Goal: Task Accomplishment & Management: Use online tool/utility

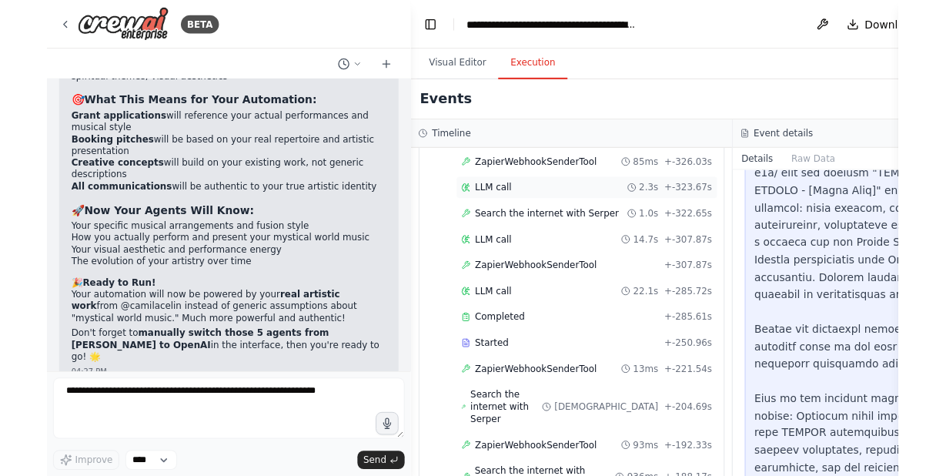
scroll to position [569, 0]
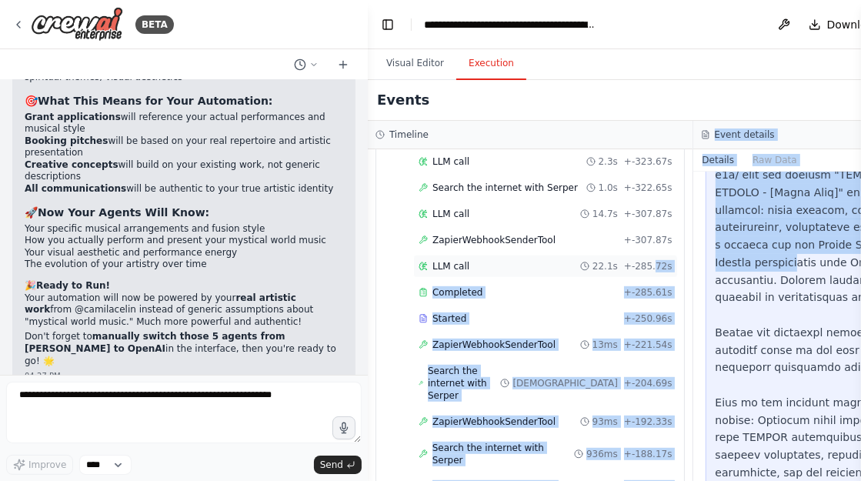
drag, startPoint x: 740, startPoint y: 240, endPoint x: 643, endPoint y: 253, distance: 98.6
click at [643, 253] on div "Timeline ▼ Booking Manager for Mystical World Music Artist 7.04s (+410.35s) • 3…" at bounding box center [693, 301] width 650 height 360
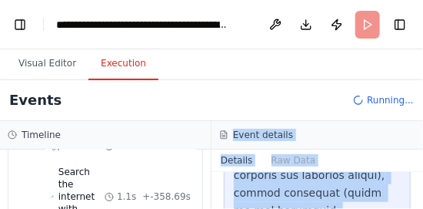
scroll to position [800, 0]
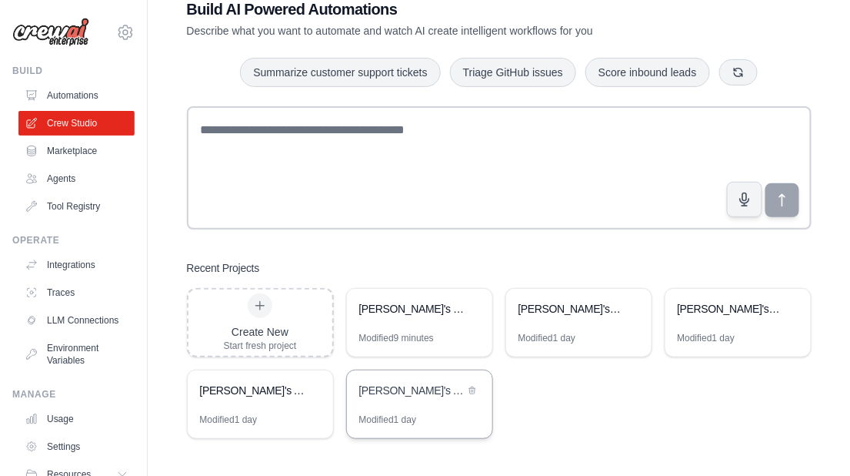
scroll to position [43, 0]
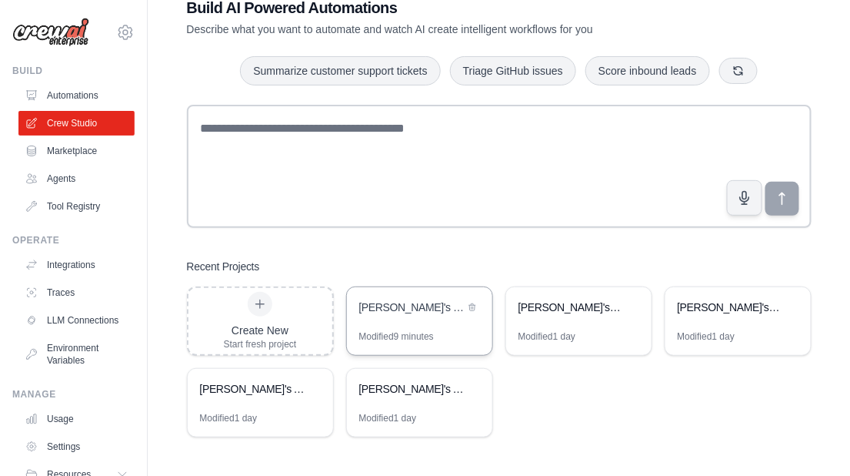
click at [436, 318] on div "[PERSON_NAME]'s Team" at bounding box center [419, 308] width 145 height 43
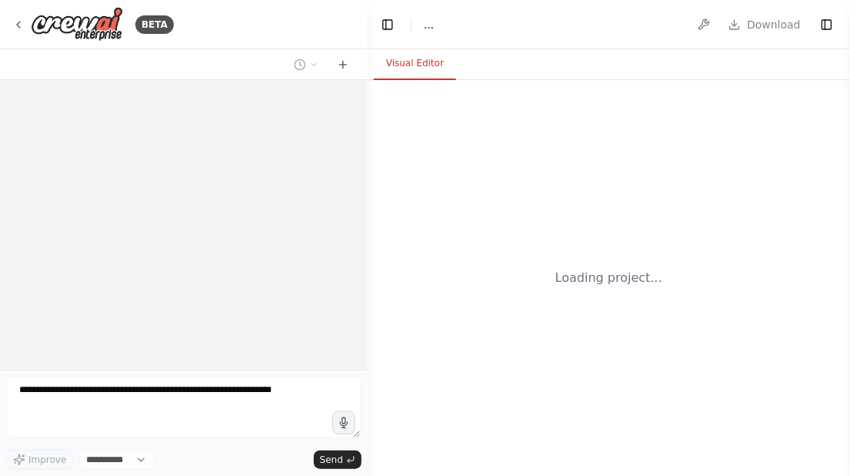
select select "****"
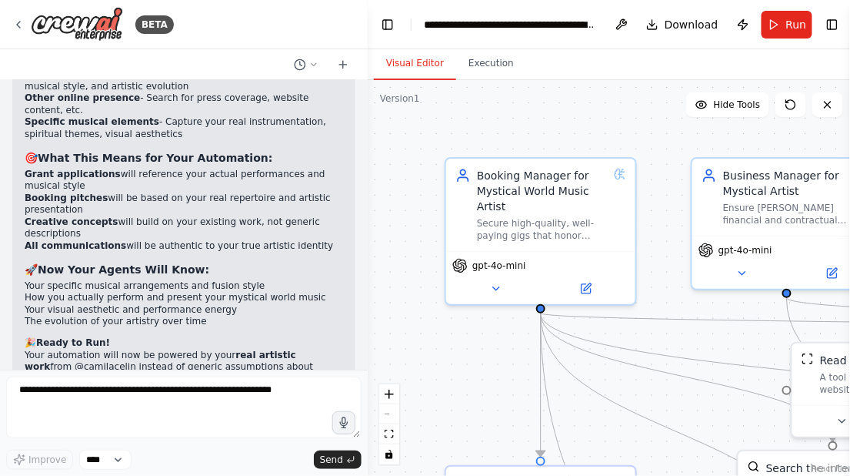
scroll to position [16735, 0]
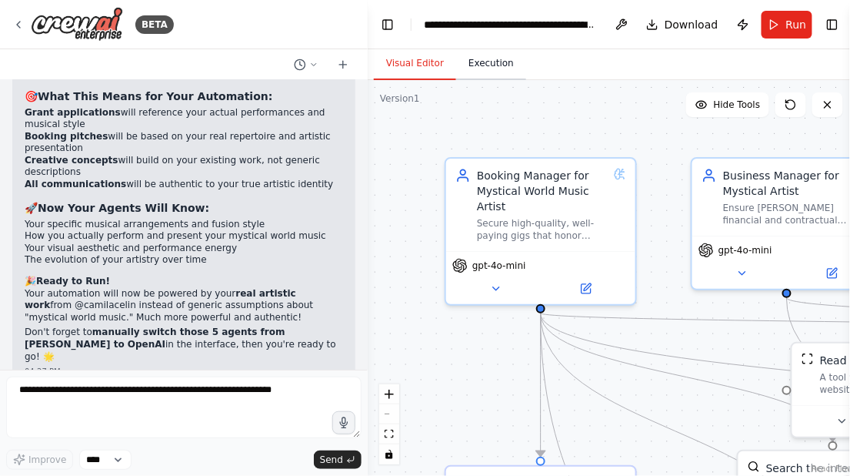
click at [485, 64] on button "Execution" at bounding box center [491, 64] width 70 height 32
